Goal: Transaction & Acquisition: Purchase product/service

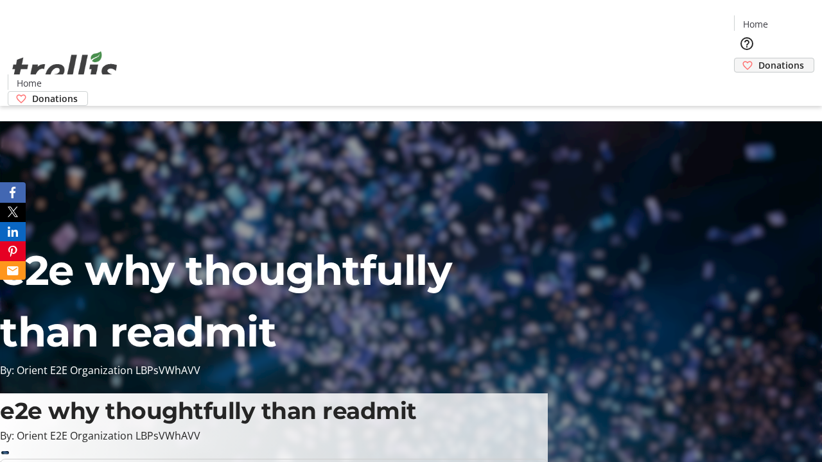
click at [758, 58] on span "Donations" at bounding box center [781, 64] width 46 height 13
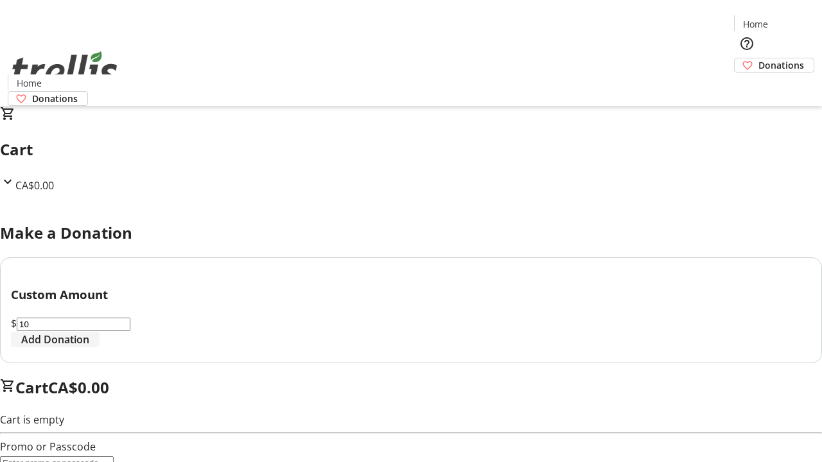
click at [89, 347] on span "Add Donation" at bounding box center [55, 339] width 68 height 15
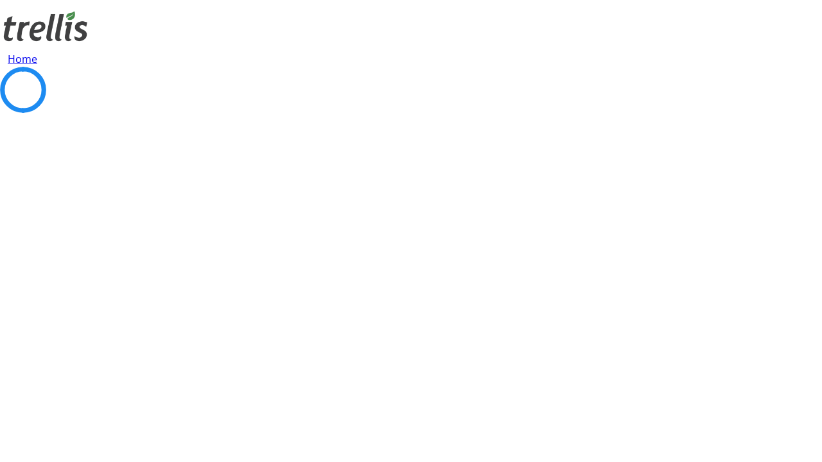
select select "CA"
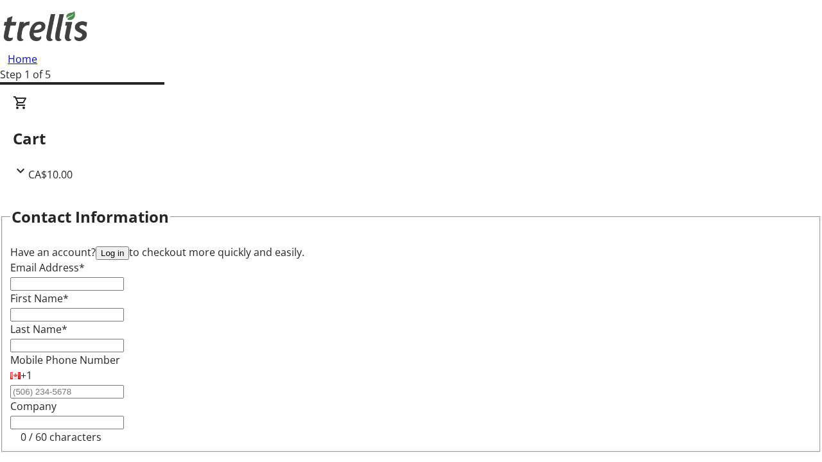
click at [129, 246] on button "Log in" at bounding box center [112, 252] width 33 height 13
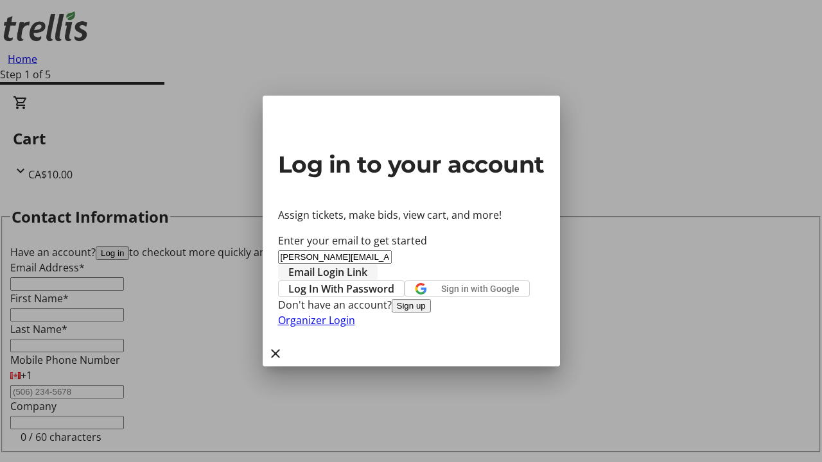
type input "[PERSON_NAME][EMAIL_ADDRESS][DOMAIN_NAME]"
click at [367, 264] on span "Email Login Link" at bounding box center [327, 271] width 79 height 15
